Goal: Navigation & Orientation: Find specific page/section

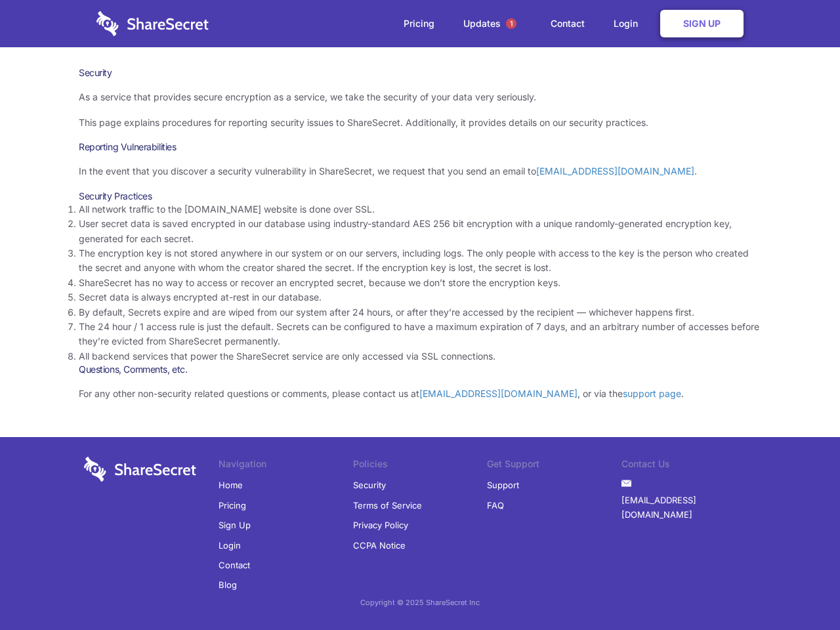
click at [420, 315] on li "By default, Secrets expire and are wiped from our system after 24 hours, or aft…" at bounding box center [420, 312] width 683 height 14
click at [511, 24] on span "1" at bounding box center [511, 23] width 11 height 11
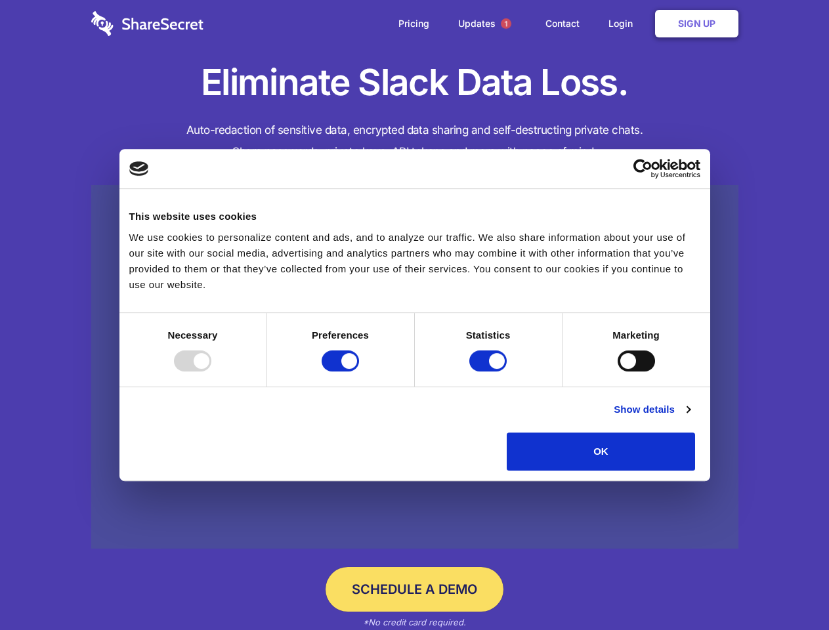
click at [211, 371] on div at bounding box center [192, 360] width 37 height 21
click at [359, 371] on input "Preferences" at bounding box center [340, 360] width 37 height 21
checkbox input "false"
click at [490, 371] on input "Statistics" at bounding box center [487, 360] width 37 height 21
checkbox input "false"
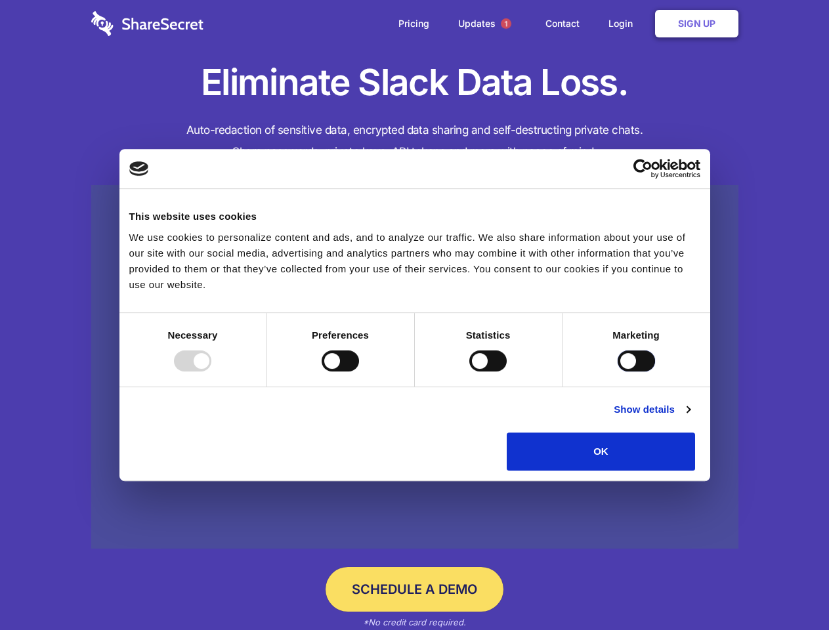
click at [618, 371] on input "Marketing" at bounding box center [636, 360] width 37 height 21
checkbox input "true"
click at [690, 417] on link "Show details" at bounding box center [652, 410] width 76 height 16
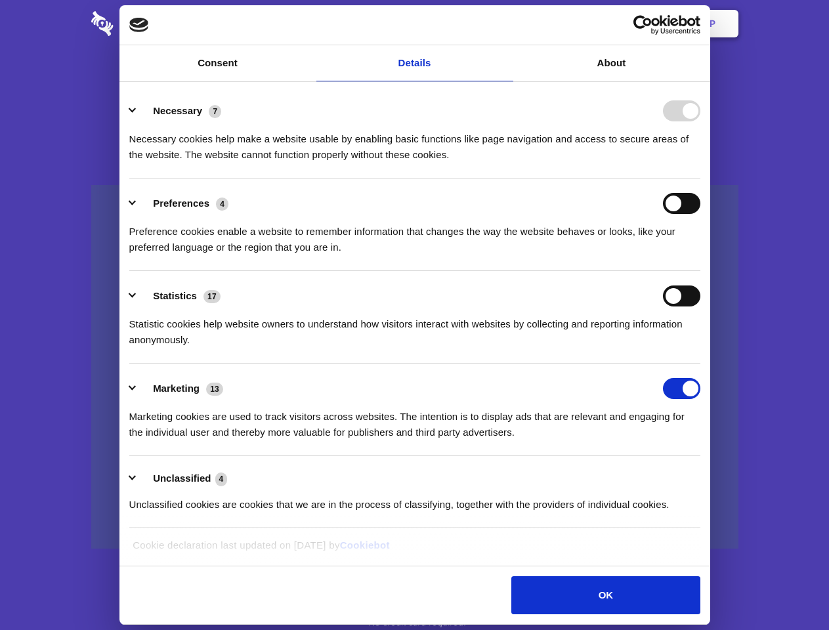
click at [700, 255] on div "Preferences 4 Preference cookies enable a website to remember information that …" at bounding box center [414, 224] width 571 height 62
click at [505, 24] on span "1" at bounding box center [506, 23] width 11 height 11
